Goal: Information Seeking & Learning: Learn about a topic

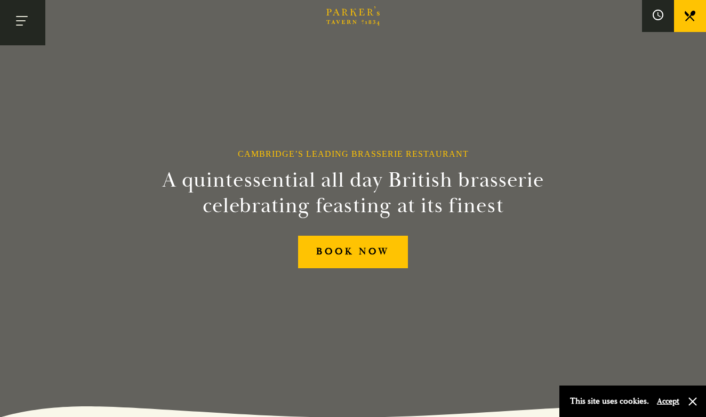
click at [36, 27] on button "Toggle navigation" at bounding box center [22, 22] width 45 height 45
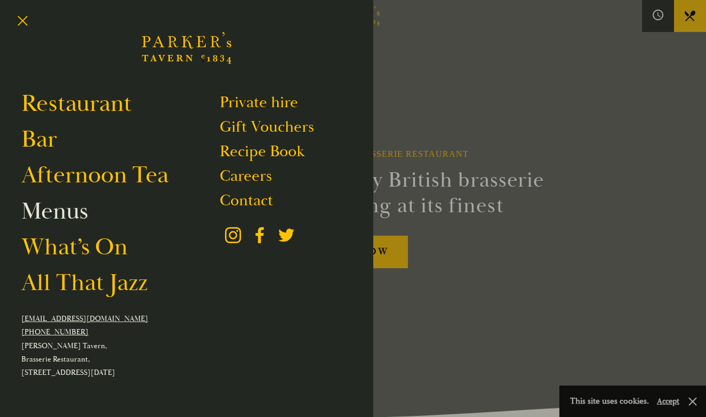
click at [63, 205] on link "Menus" at bounding box center [54, 211] width 67 height 30
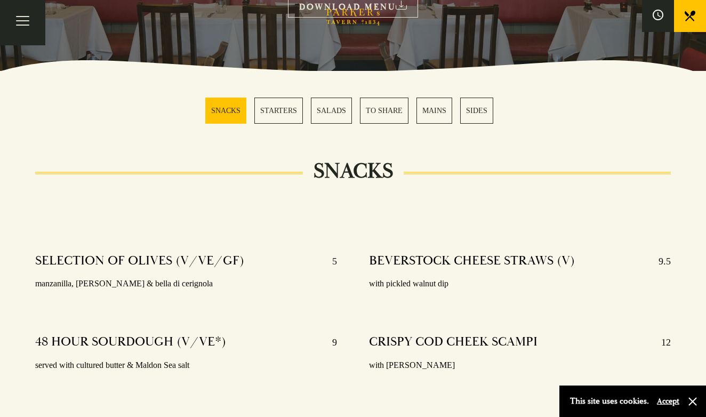
scroll to position [251, 0]
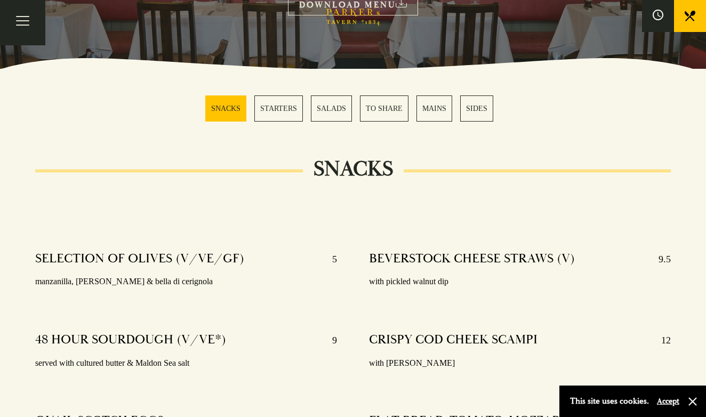
click at [423, 110] on link "MAINS" at bounding box center [435, 108] width 36 height 26
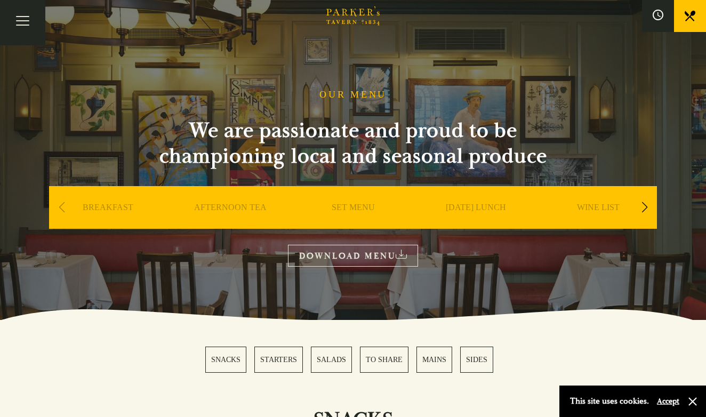
click at [642, 213] on div "Next slide" at bounding box center [644, 207] width 14 height 23
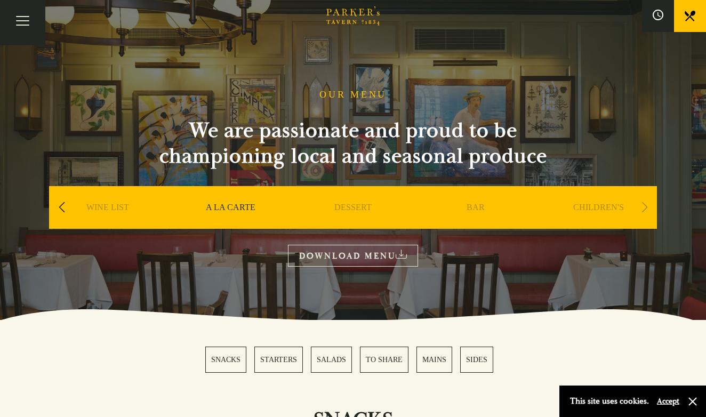
click at [645, 205] on div "Next slide" at bounding box center [644, 207] width 14 height 23
